Goal: Task Accomplishment & Management: Complete application form

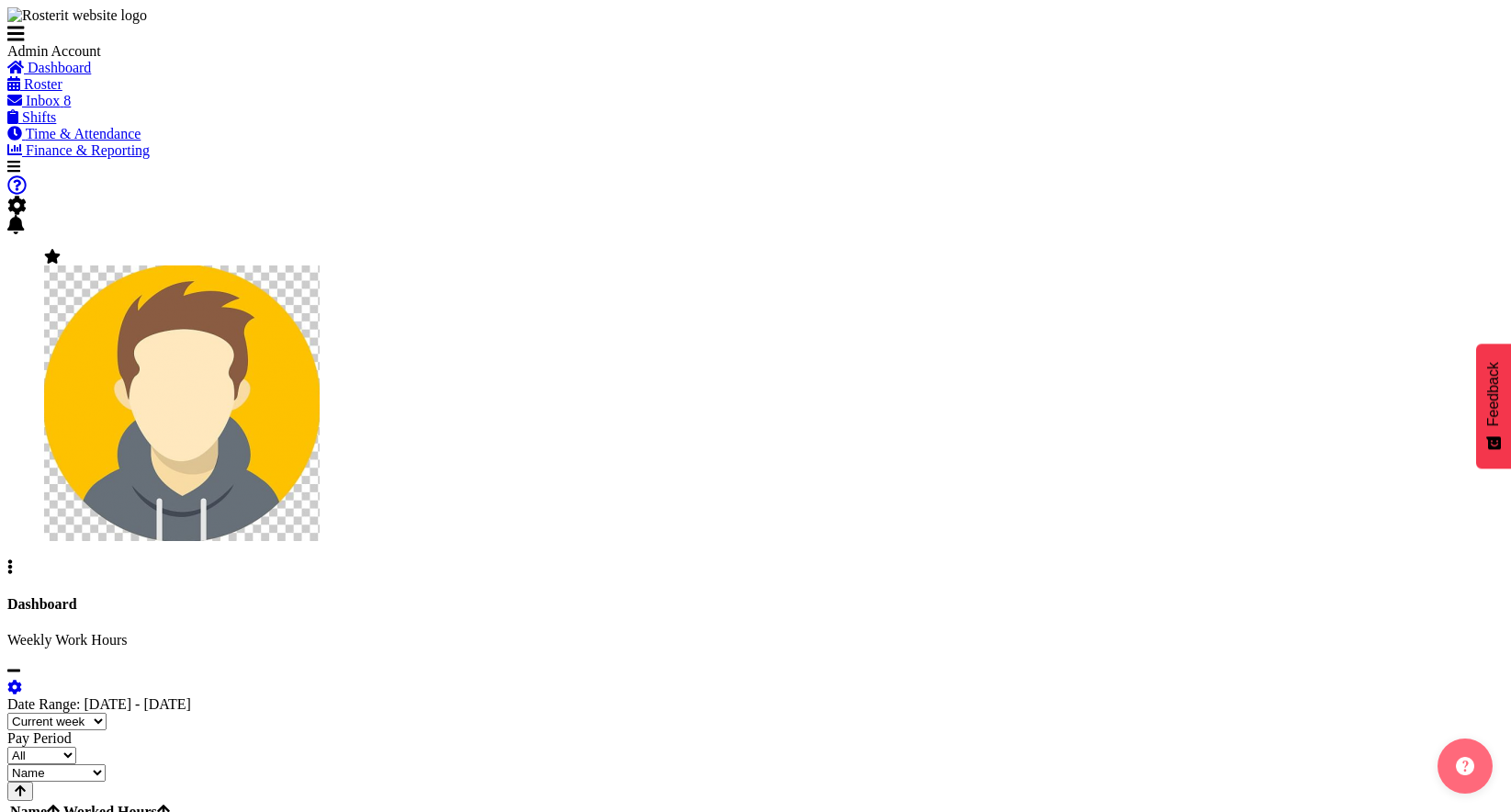
click at [63, 92] on span "Roster" at bounding box center [43, 84] width 39 height 16
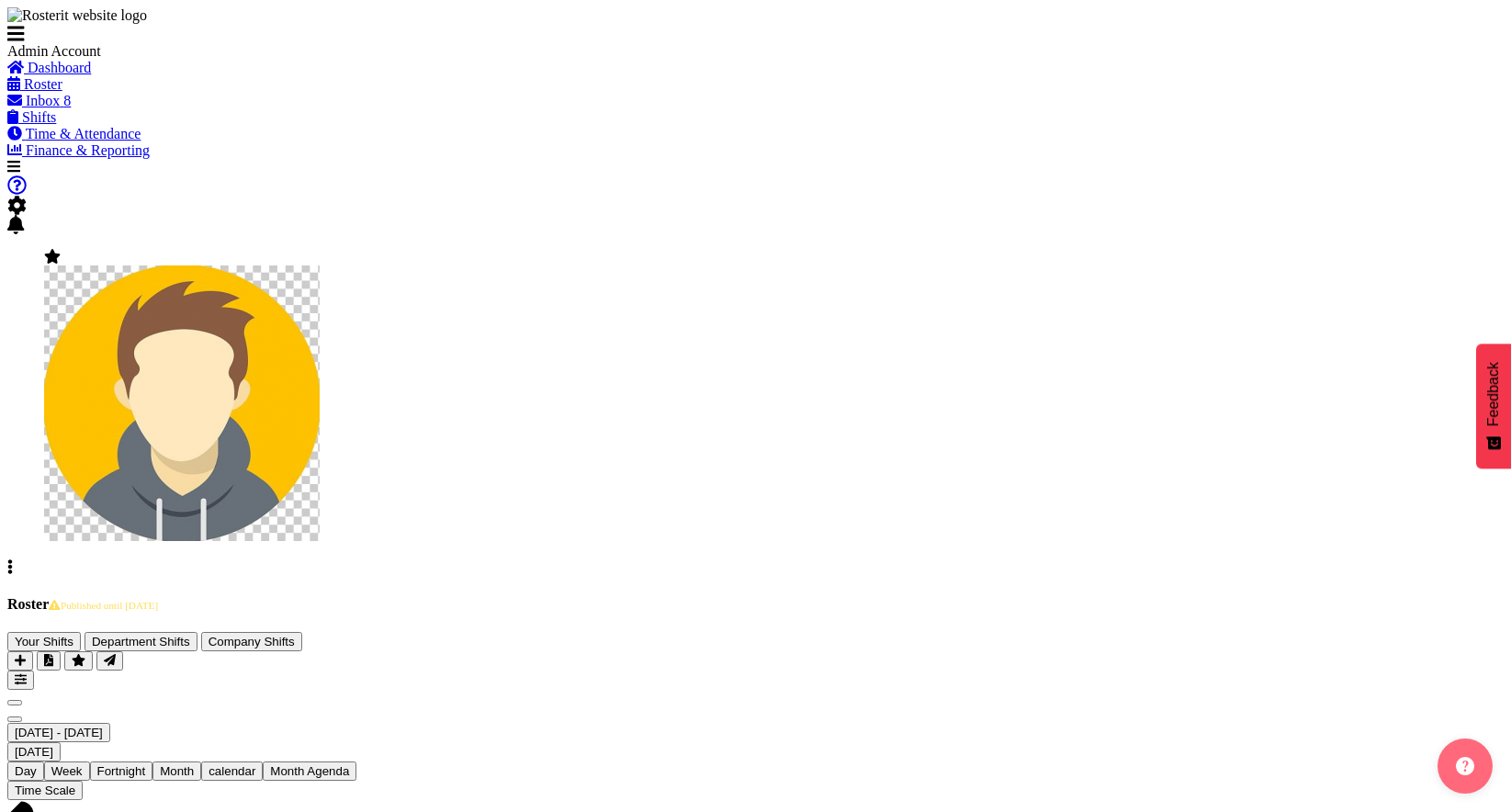
click at [130, 141] on span "Time & Attendance" at bounding box center [83, 133] width 115 height 16
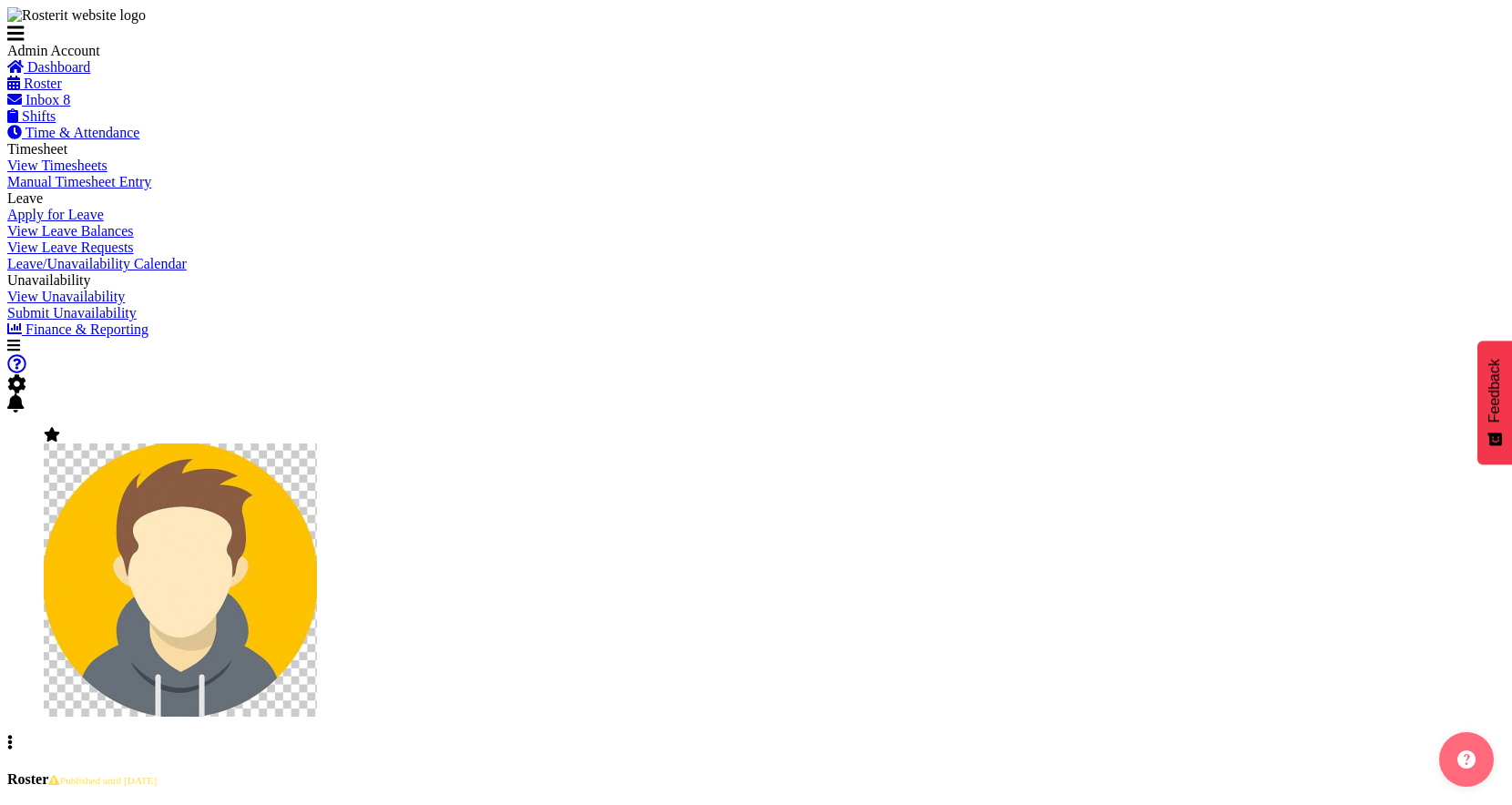
scroll to position [649, 0]
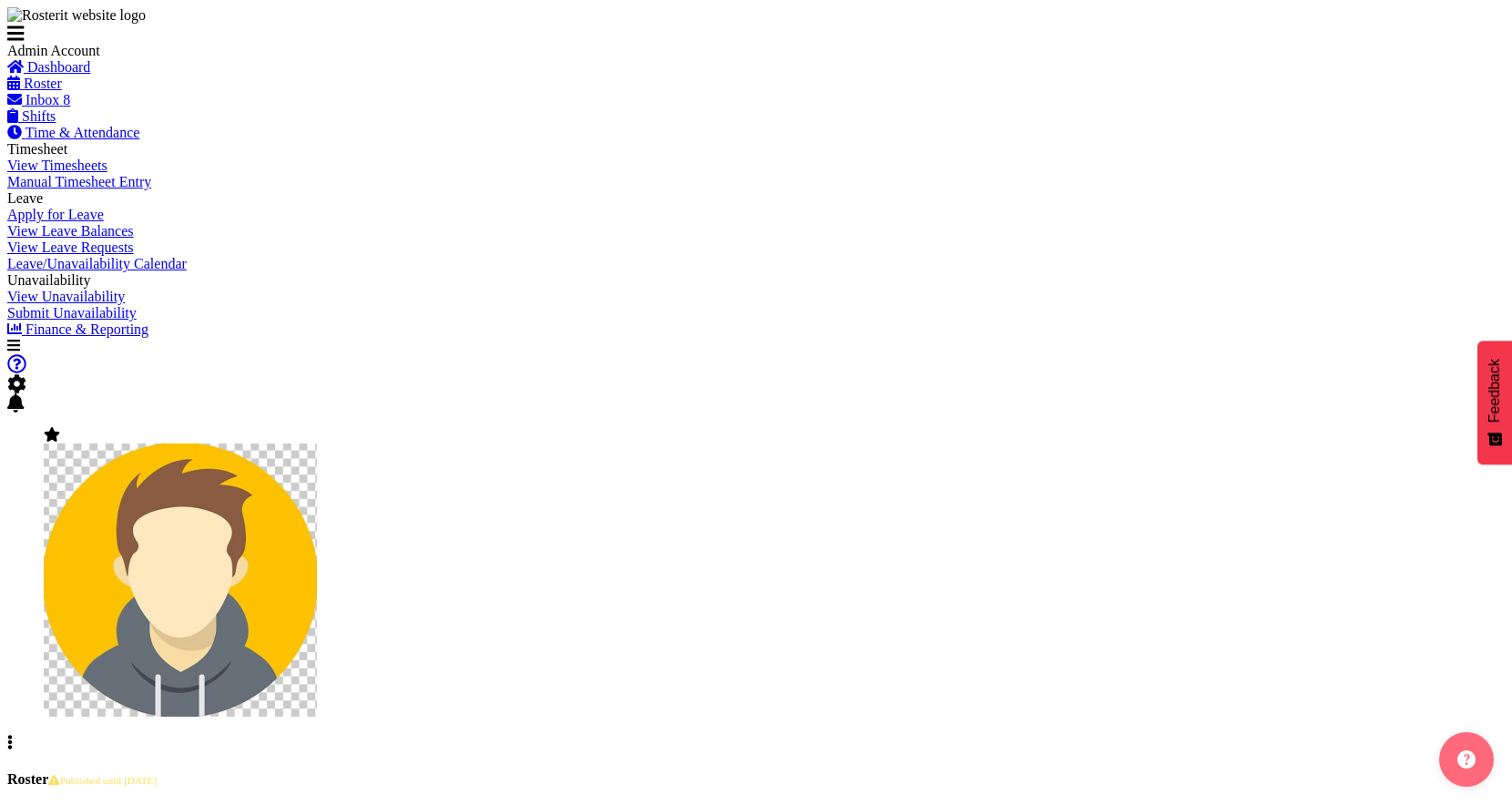
drag, startPoint x: 630, startPoint y: 313, endPoint x: 854, endPoint y: 304, distance: 224.2
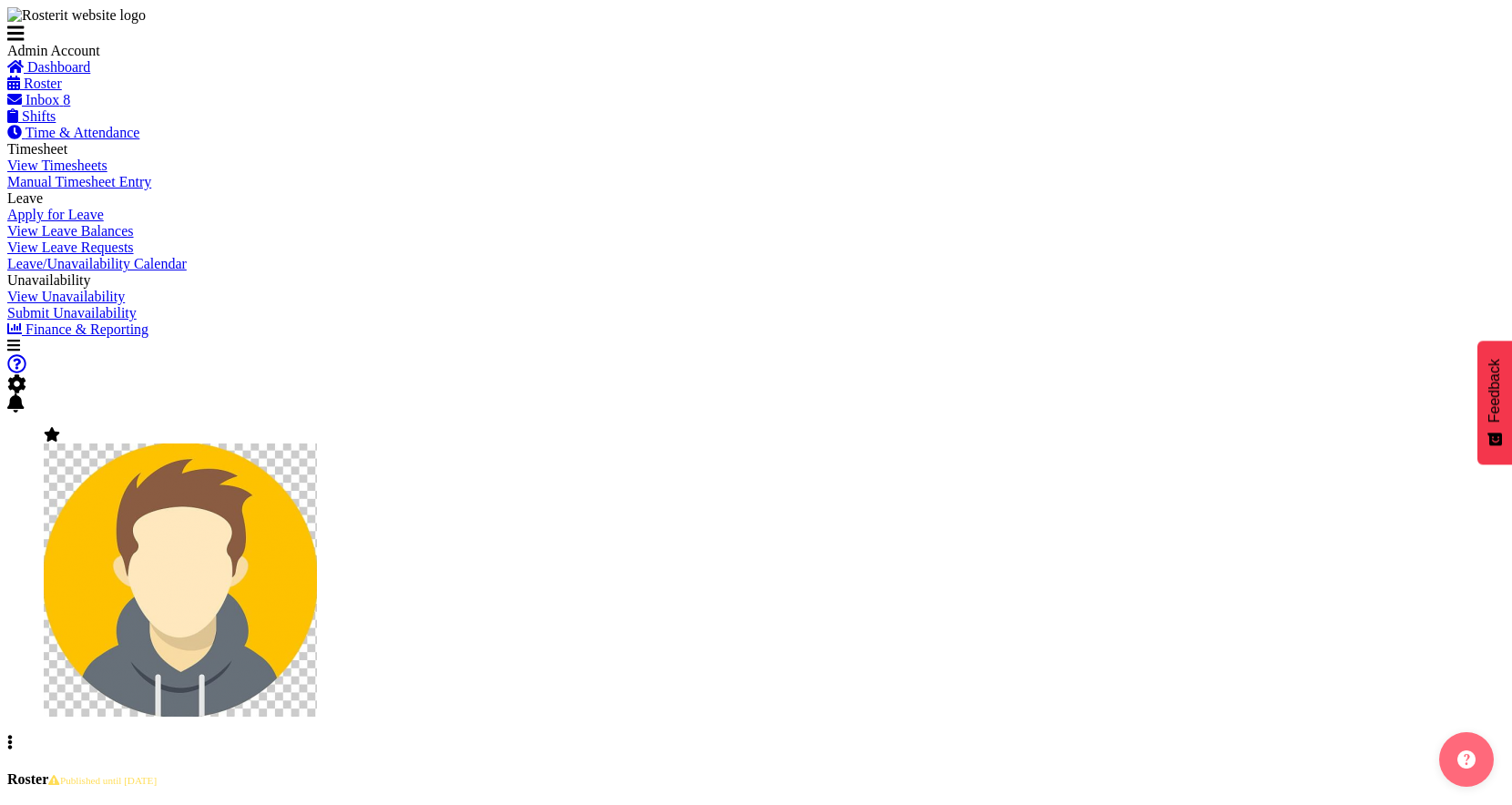
drag, startPoint x: 694, startPoint y: 636, endPoint x: 629, endPoint y: 637, distance: 65.0
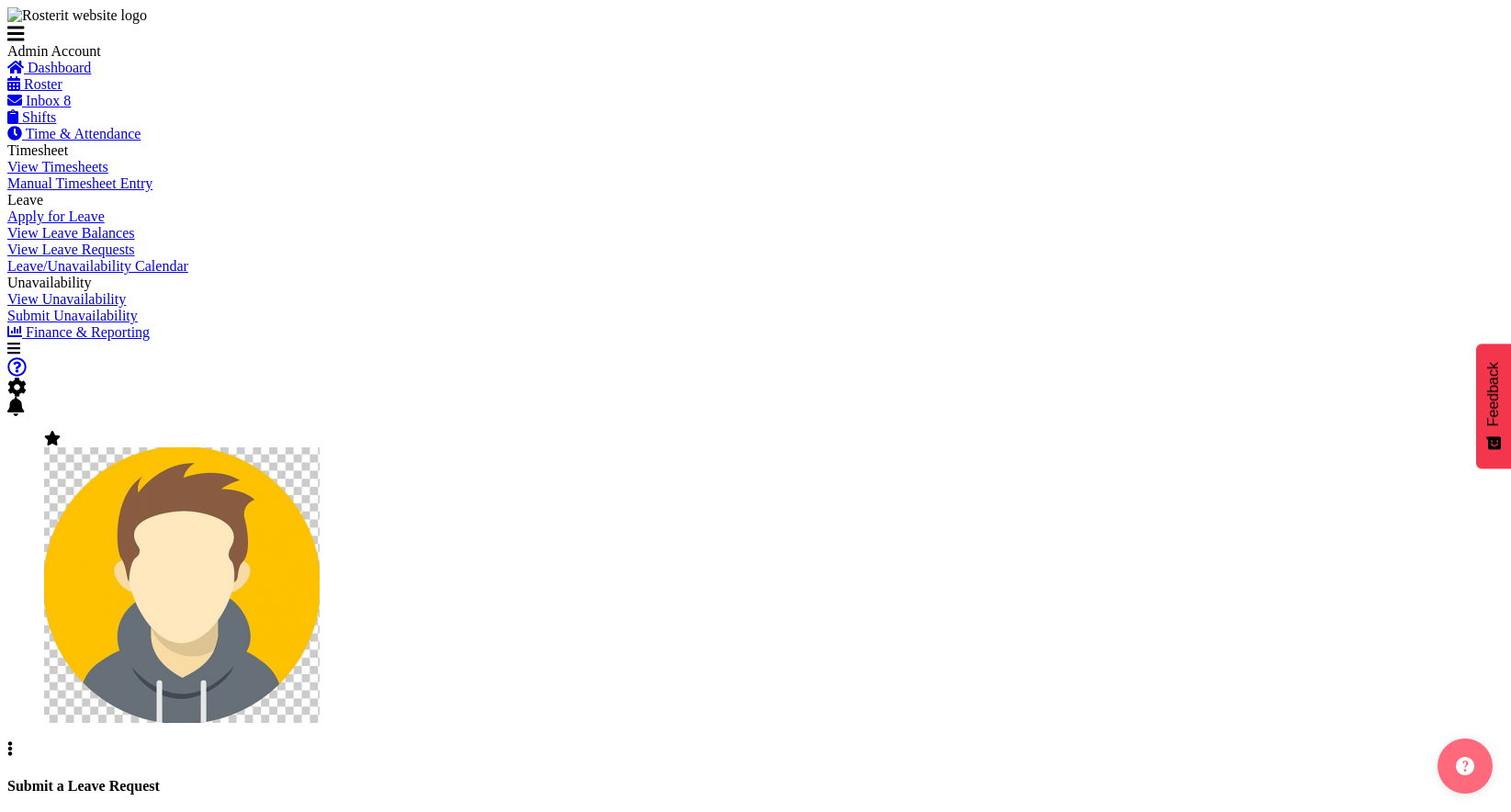
scroll to position [77, 0]
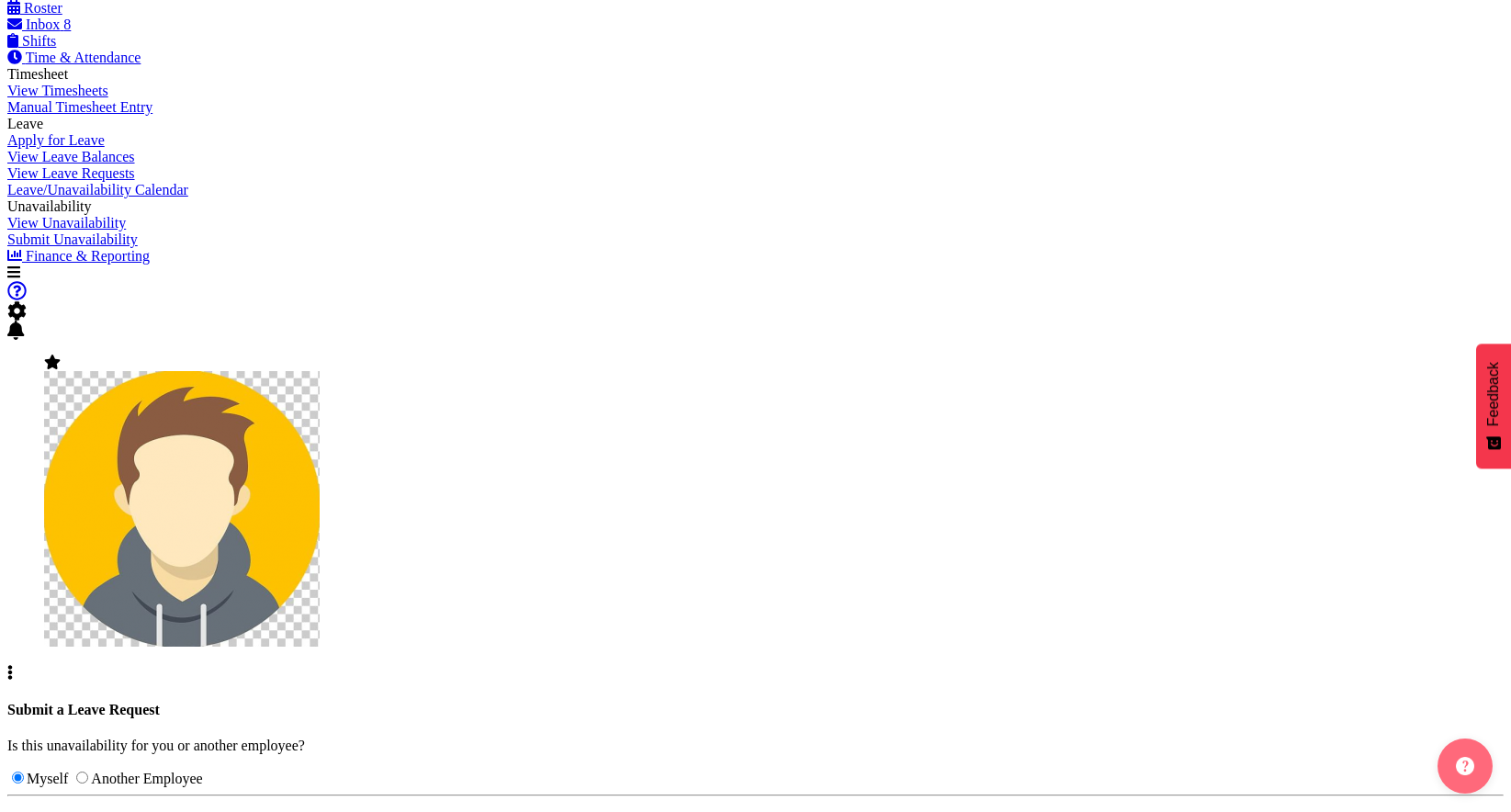
type input "08/10/2025, 21:25"
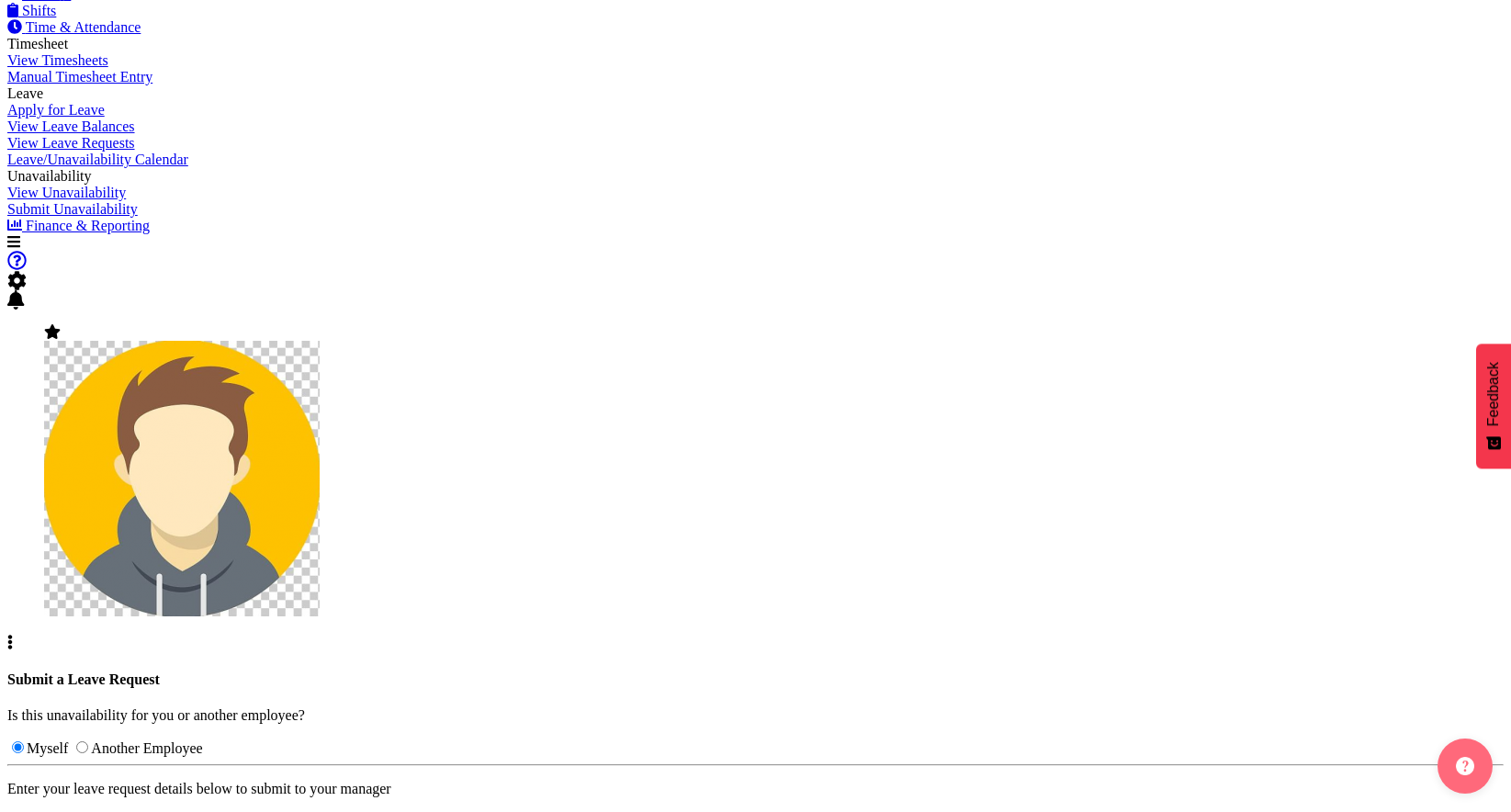
select select "12"
type input "08/10/2025, 12:25"
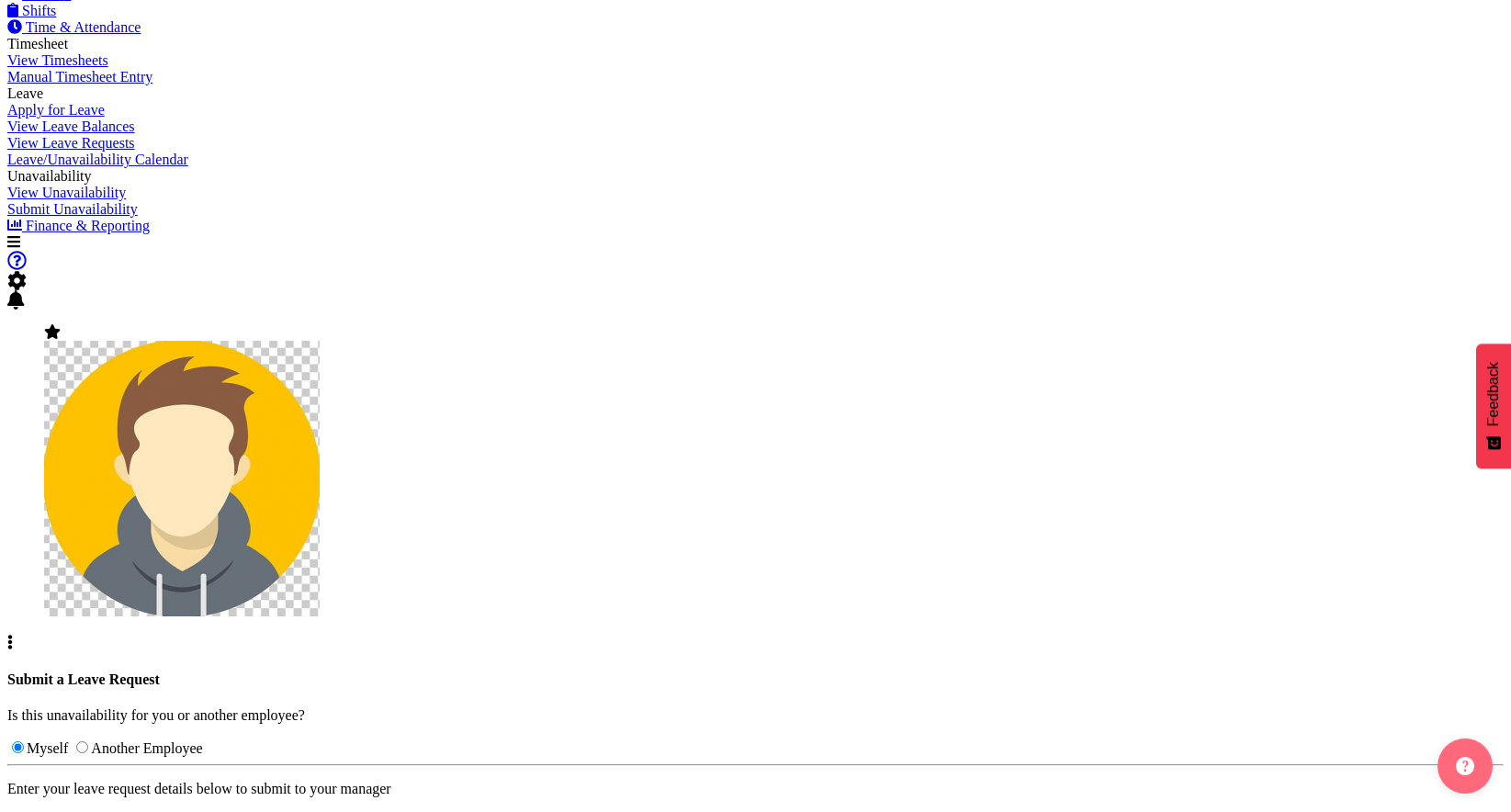
select select "0"
type input "08/10/2025, 12:00"
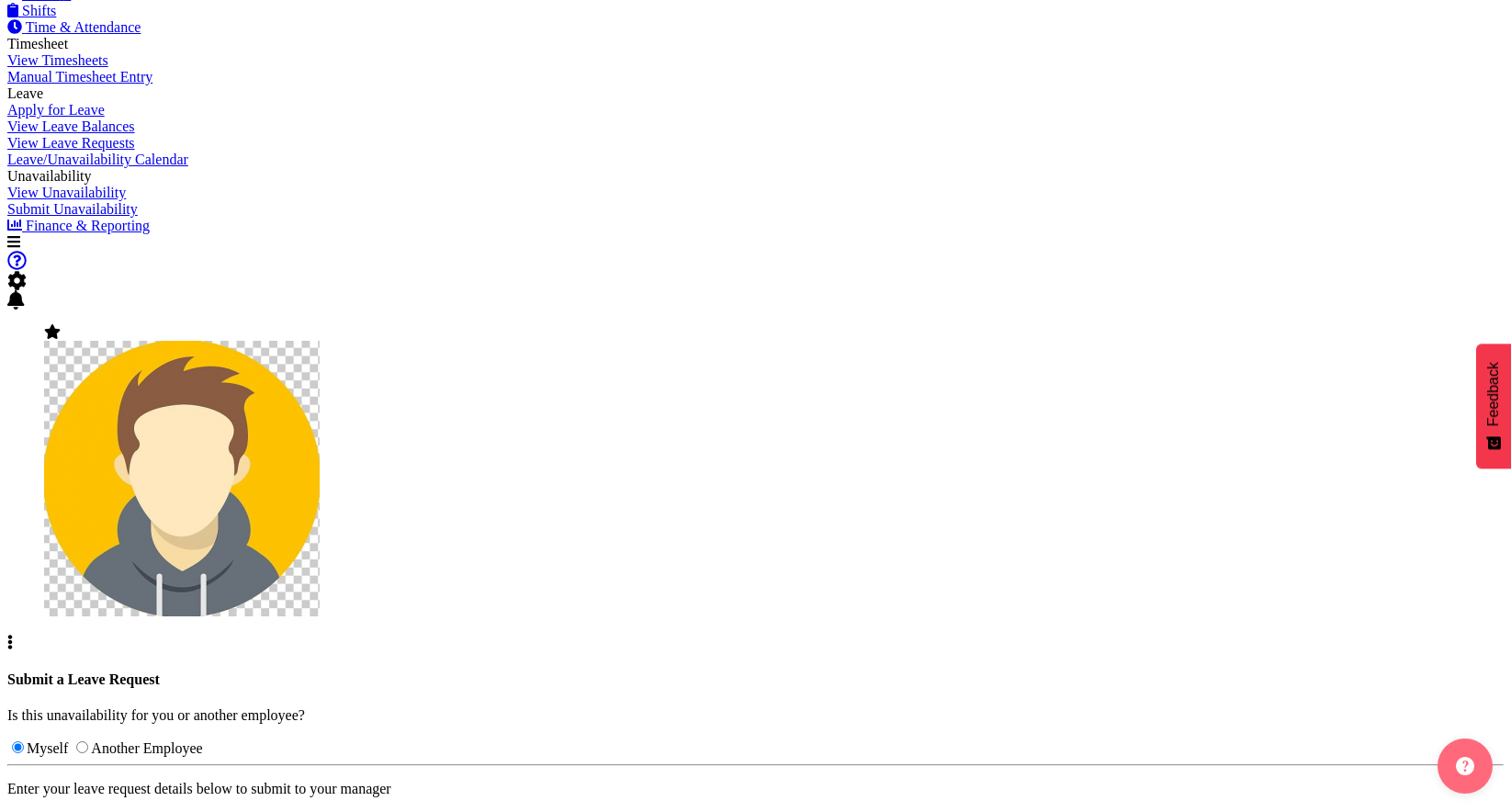
select select "15"
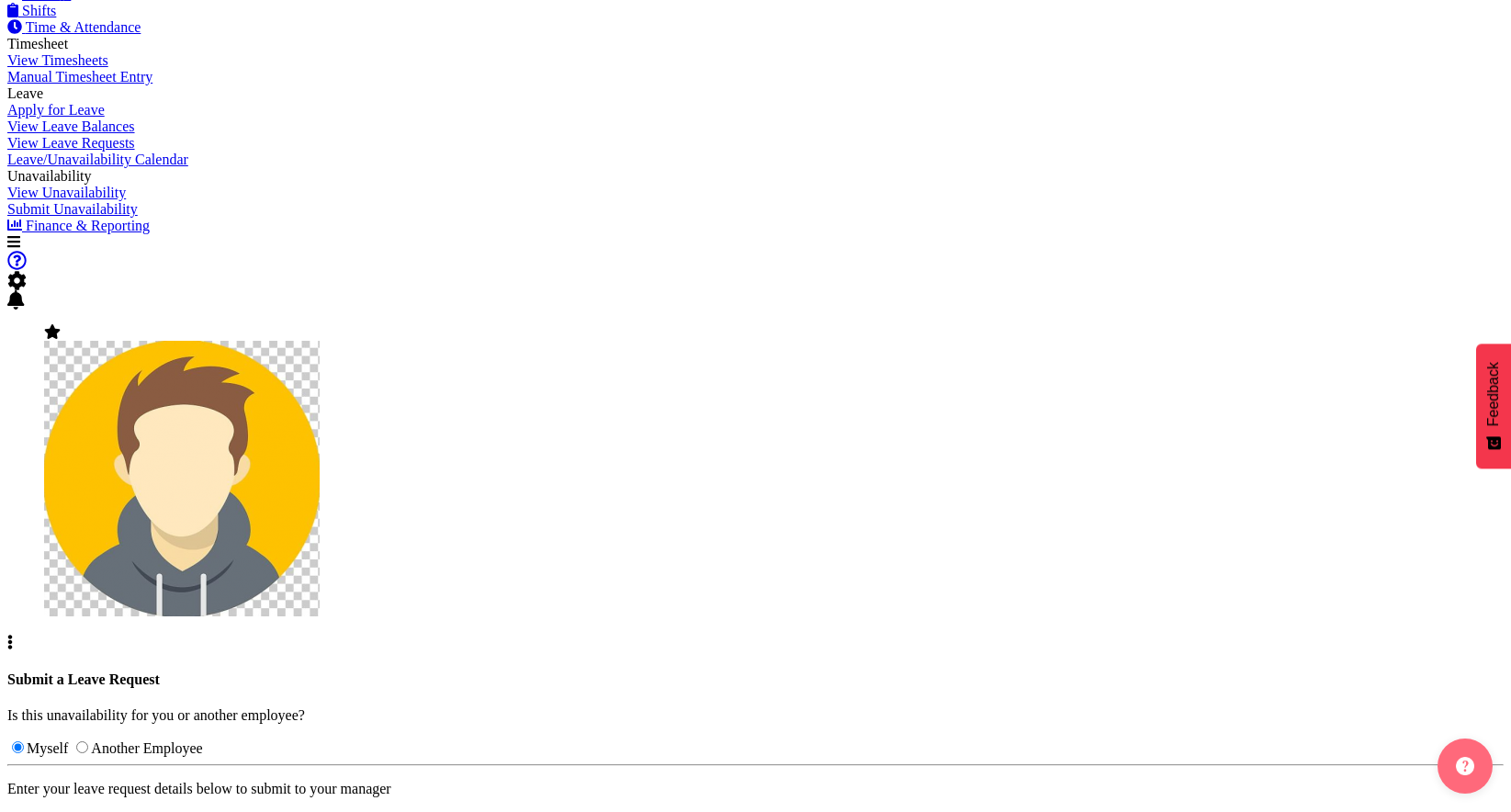
type input "07/10/2025, 15:25"
select select "0"
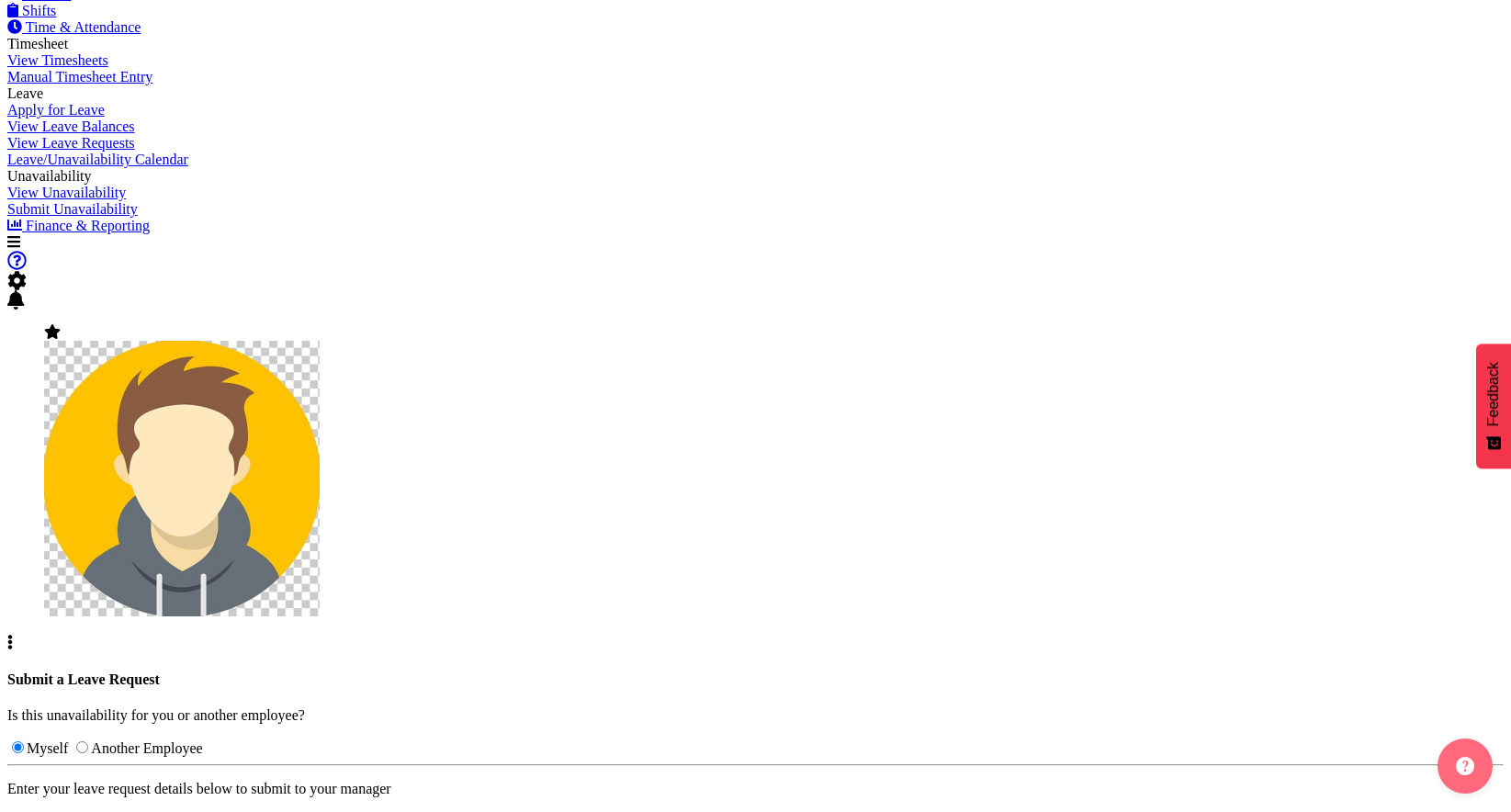
type input "08/10/2025, 15:00"
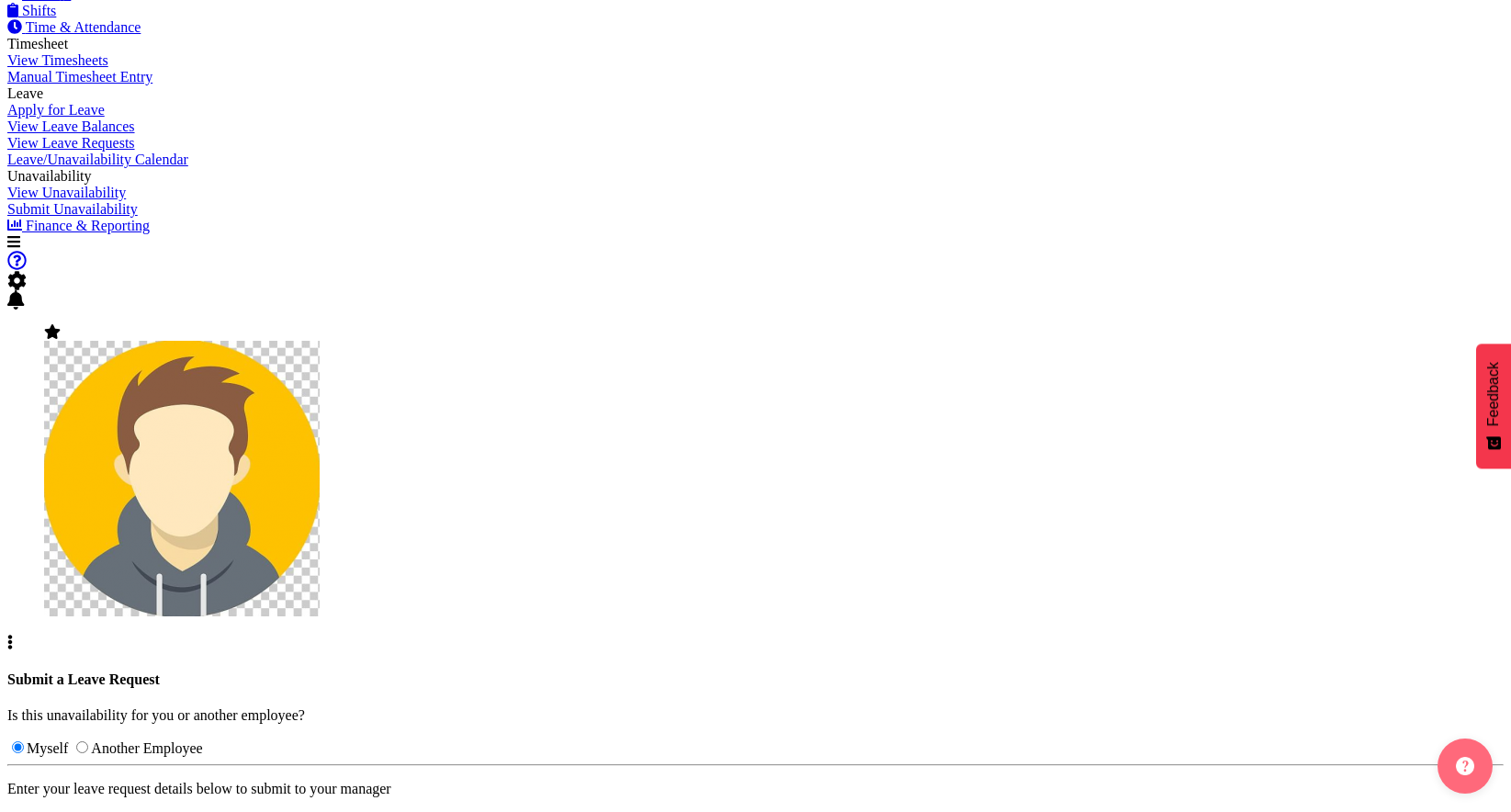
type textarea "sdasd"
